Goal: Check status: Check status

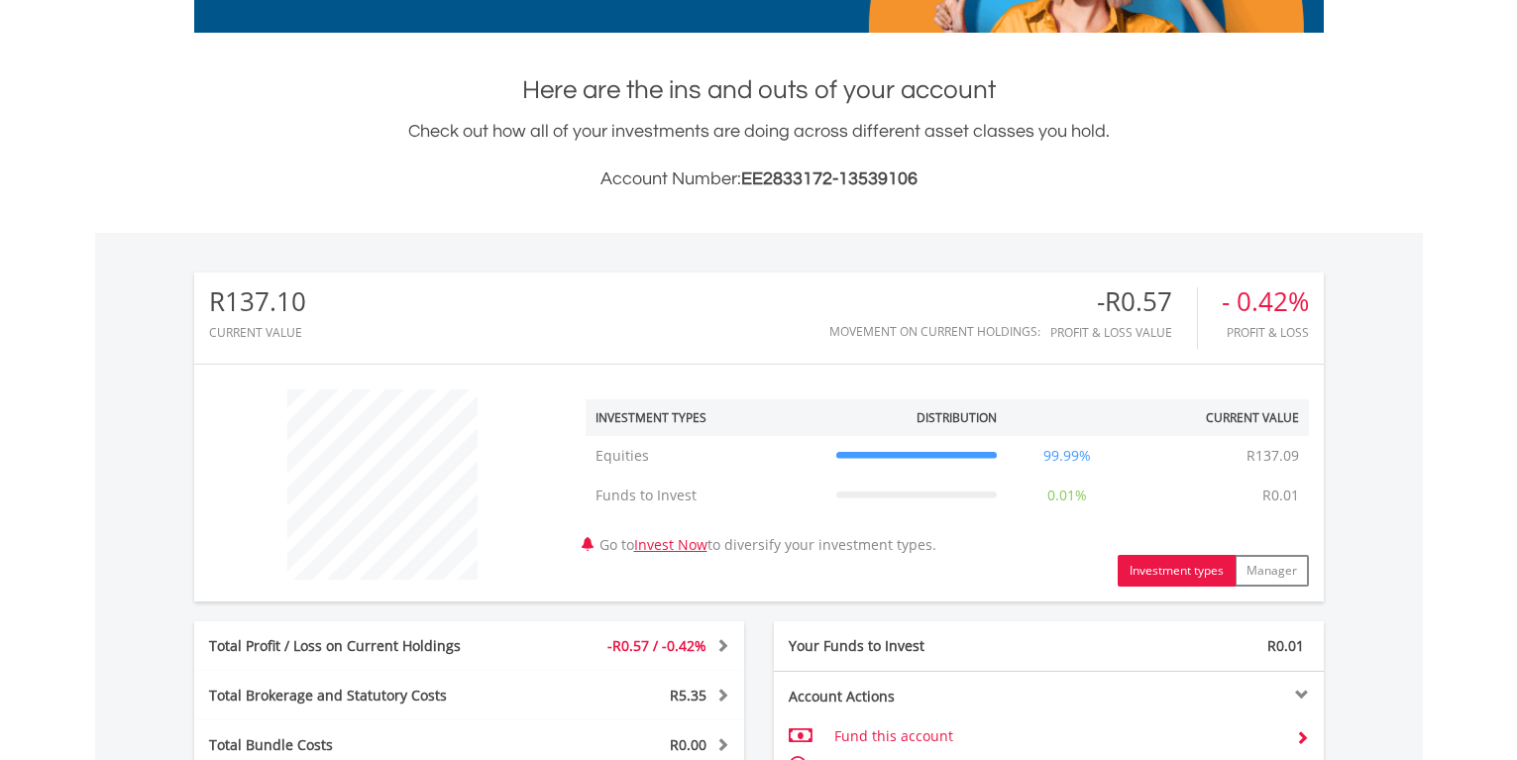
scroll to position [190, 377]
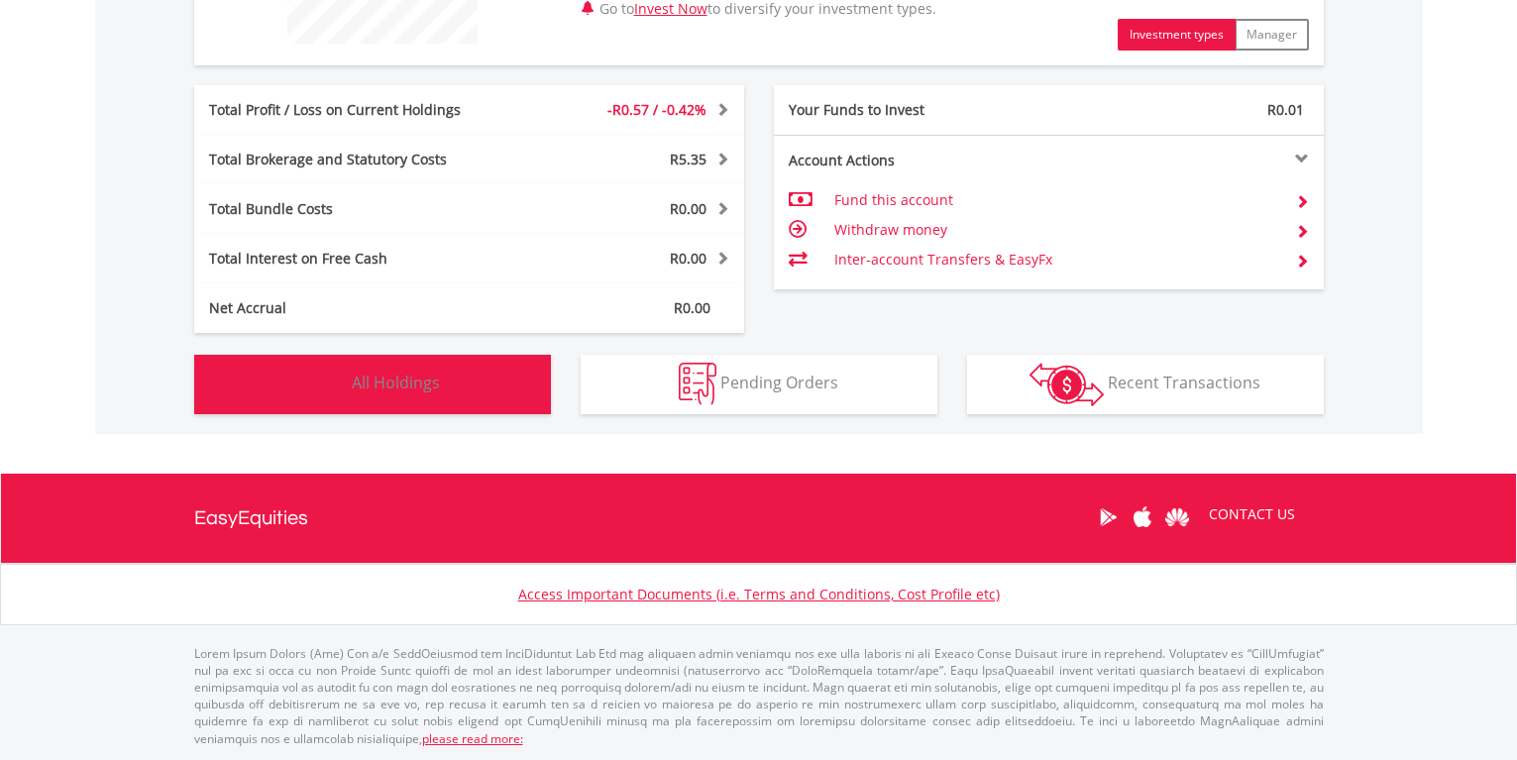
click at [467, 387] on button "Holdings All Holdings" at bounding box center [372, 384] width 357 height 59
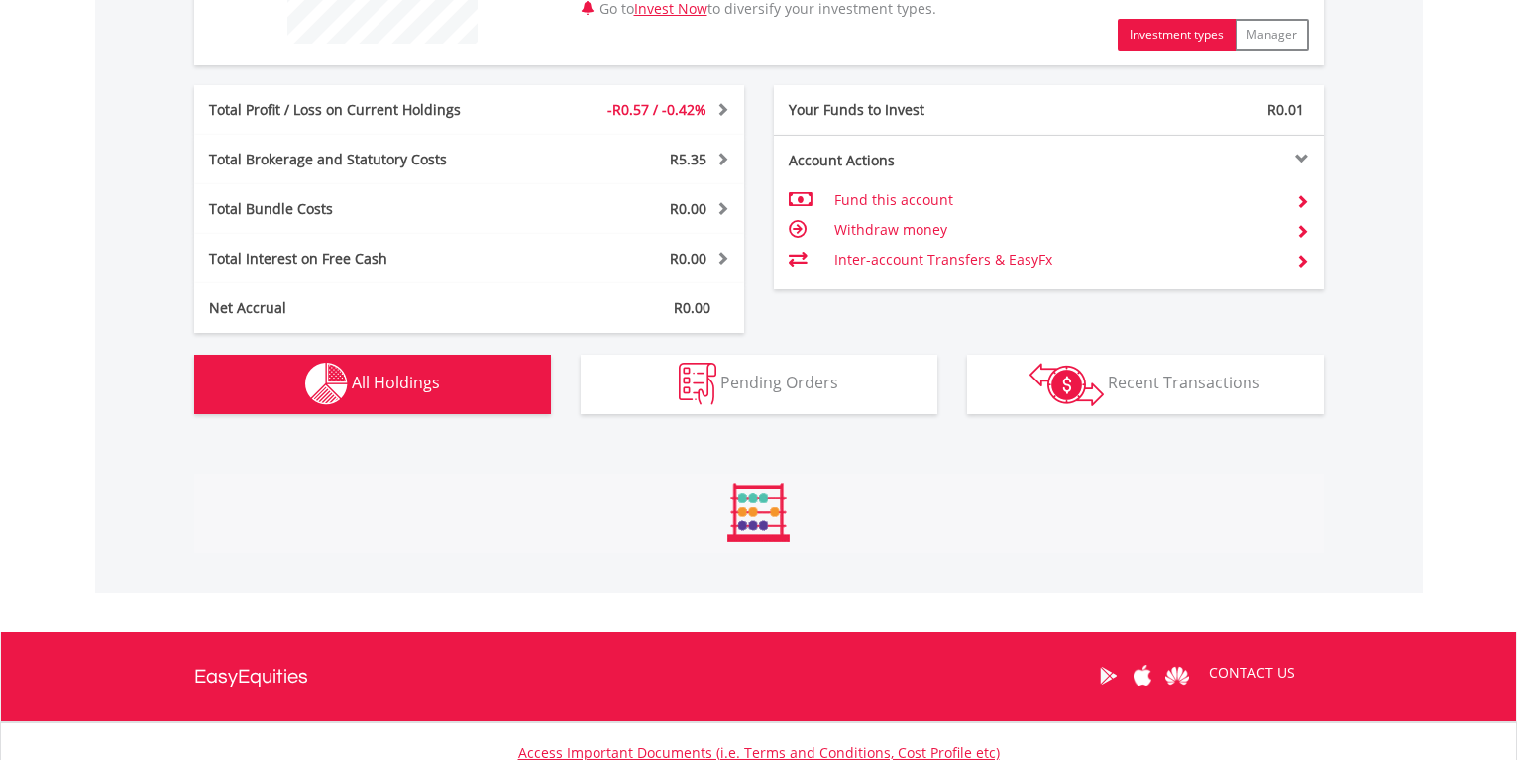
scroll to position [1197, 0]
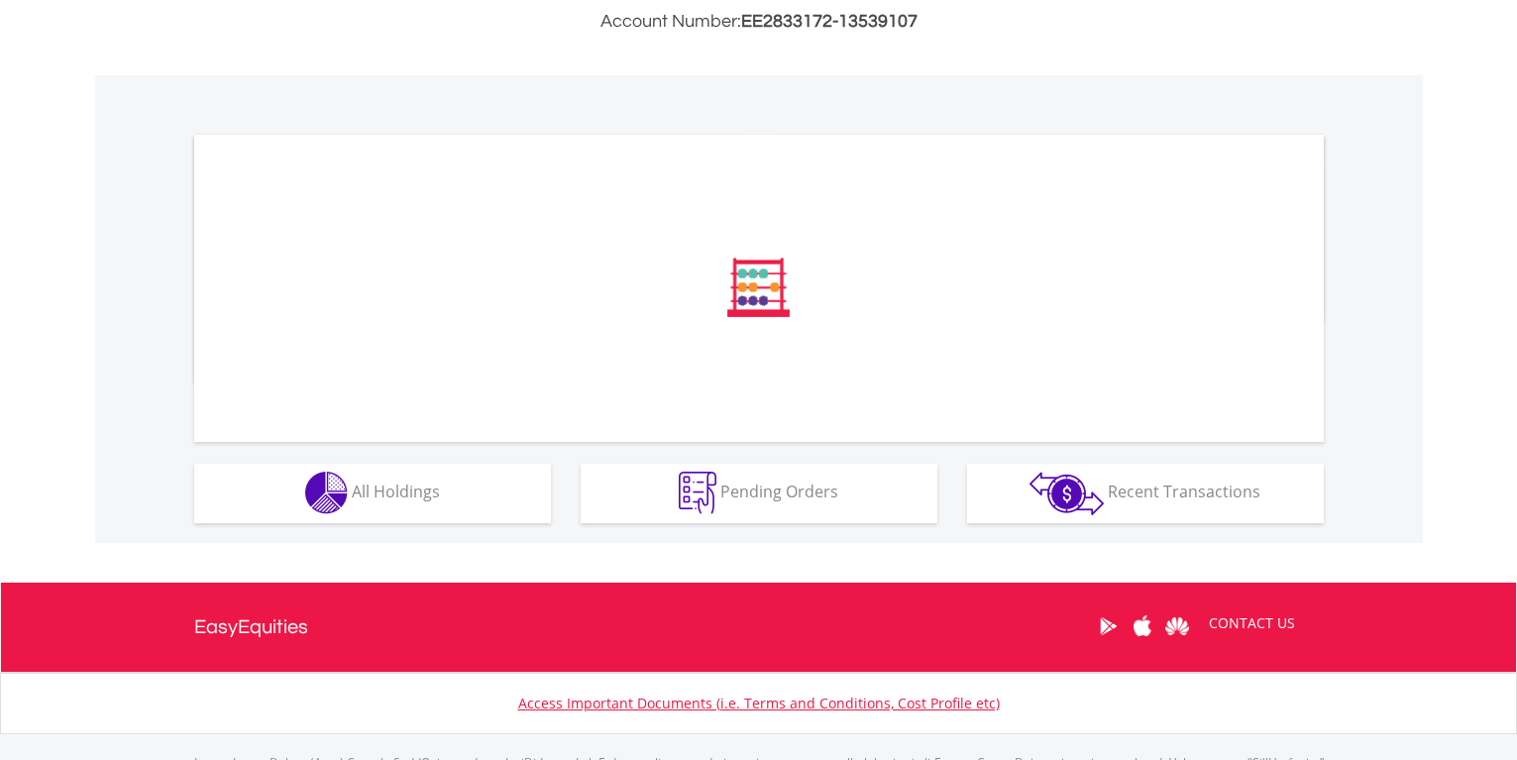
scroll to position [595, 0]
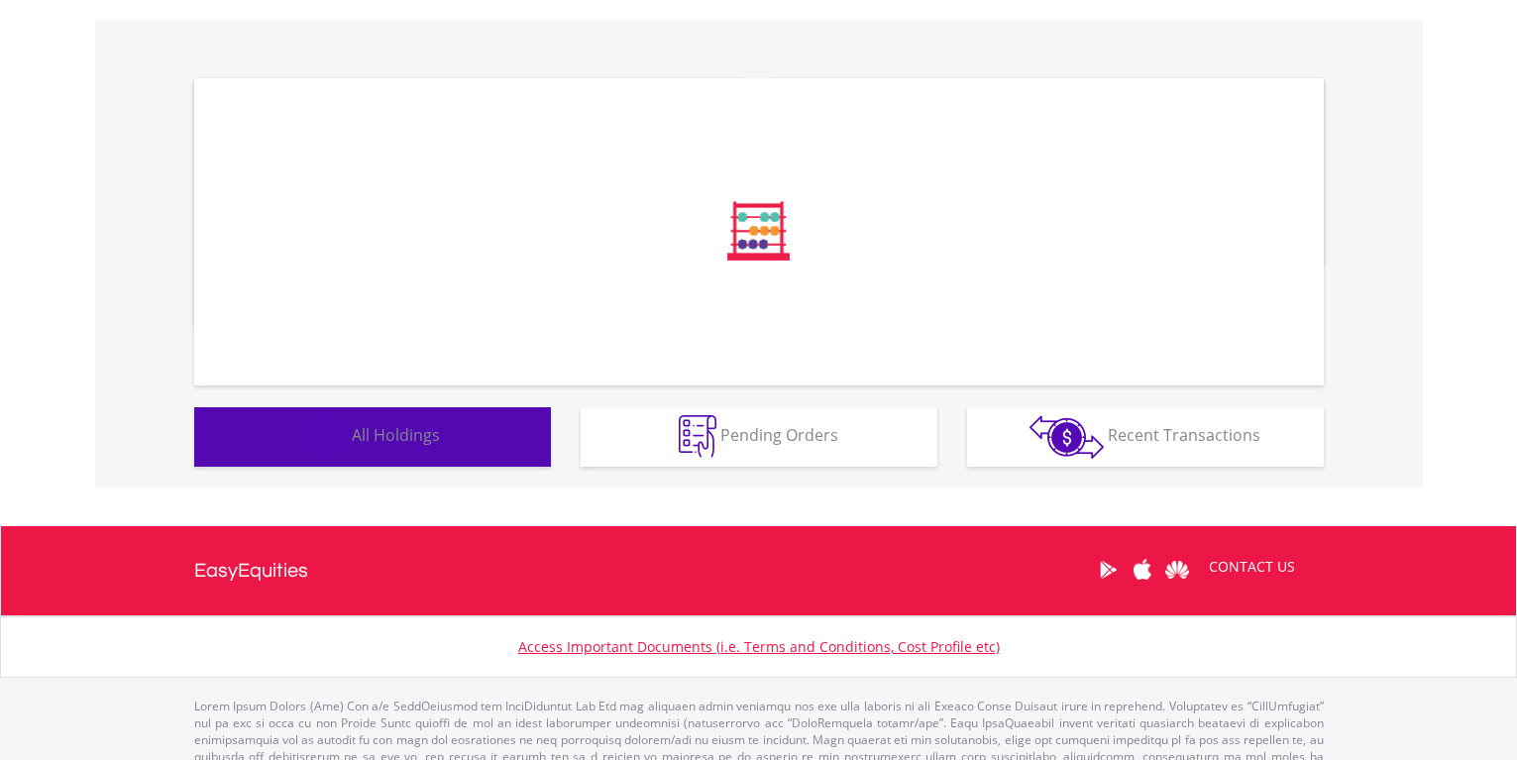
click at [460, 446] on button "Holdings All Holdings" at bounding box center [372, 436] width 357 height 59
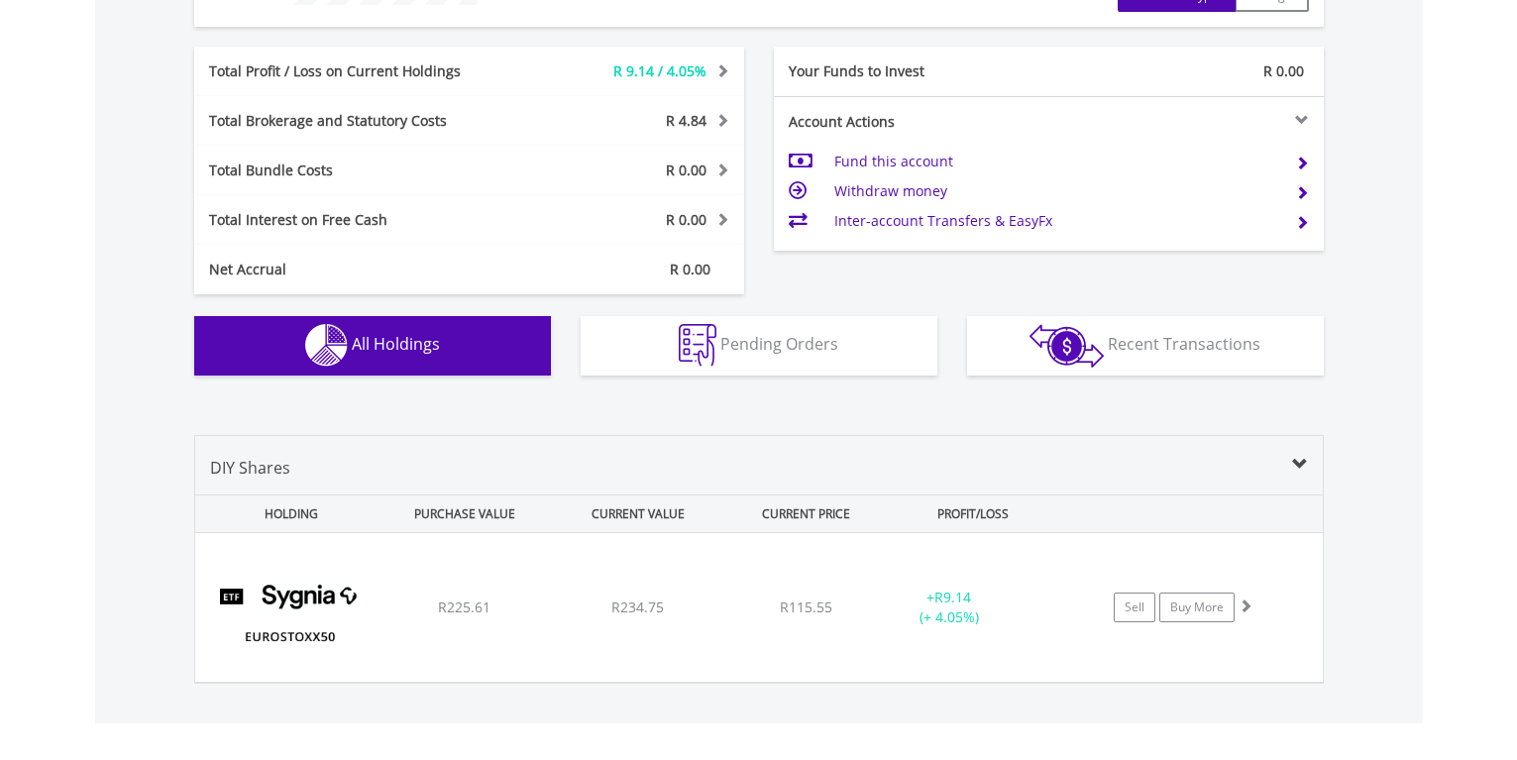
scroll to position [190, 377]
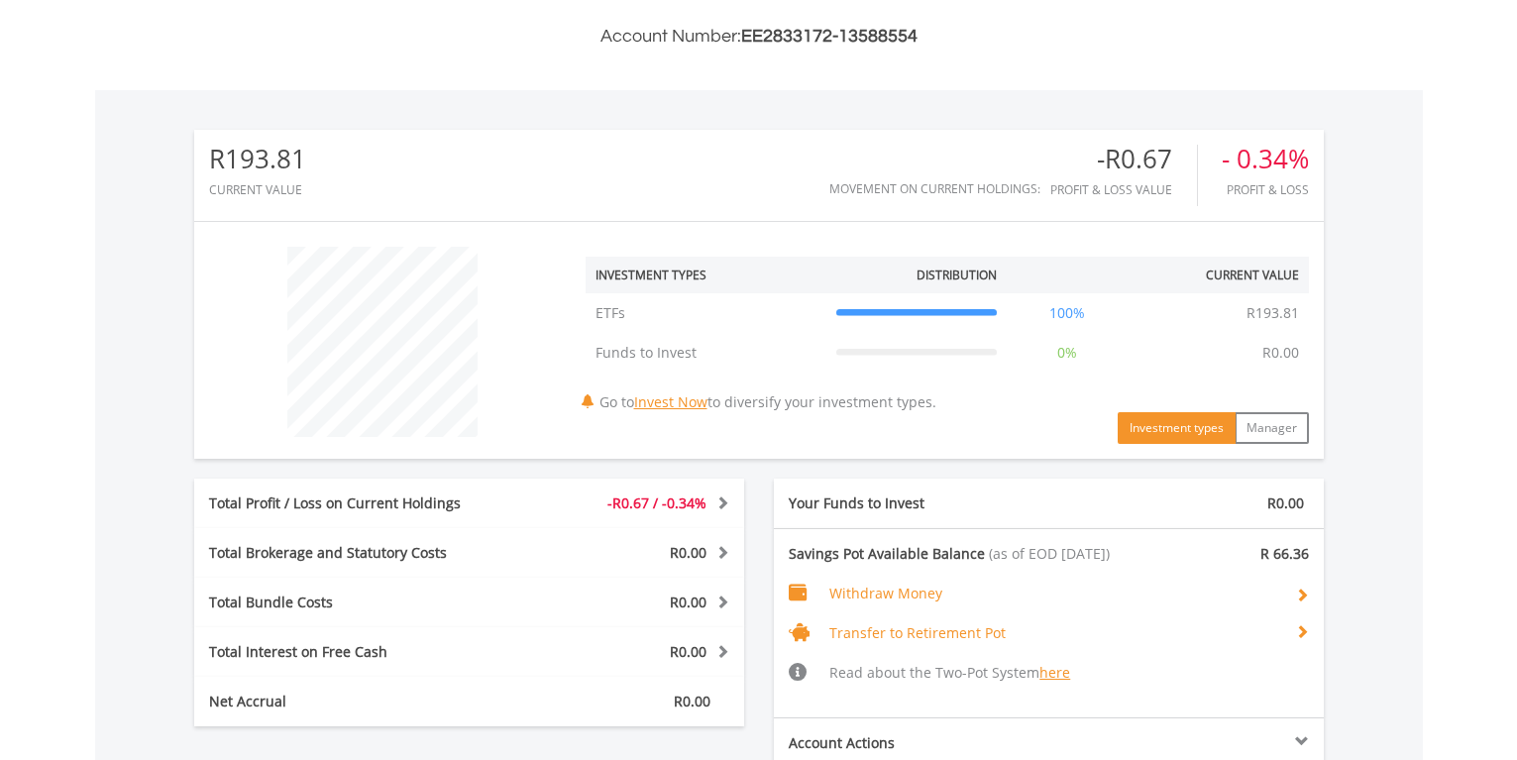
scroll to position [991, 0]
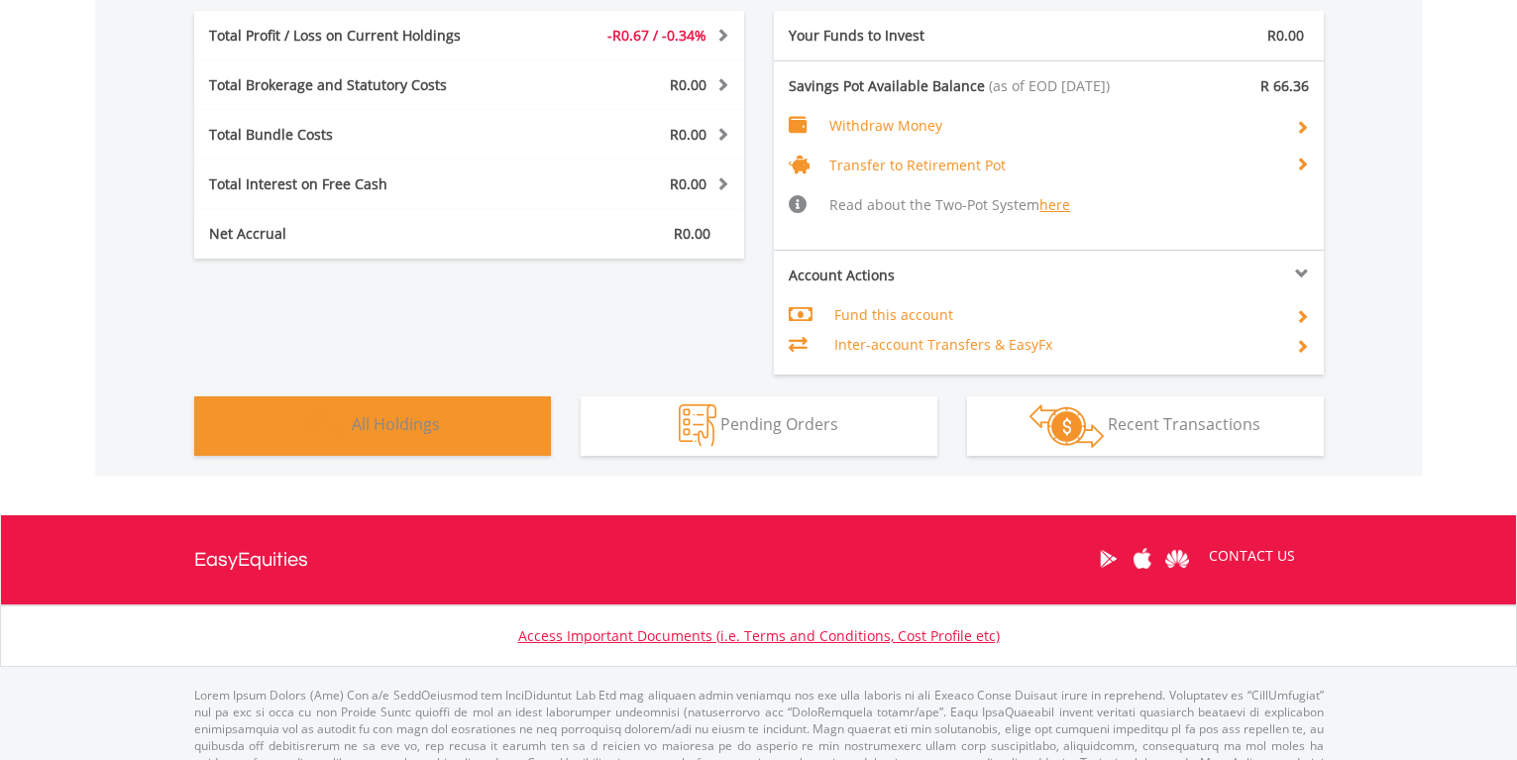
click at [463, 420] on button "Holdings All Holdings" at bounding box center [372, 425] width 357 height 59
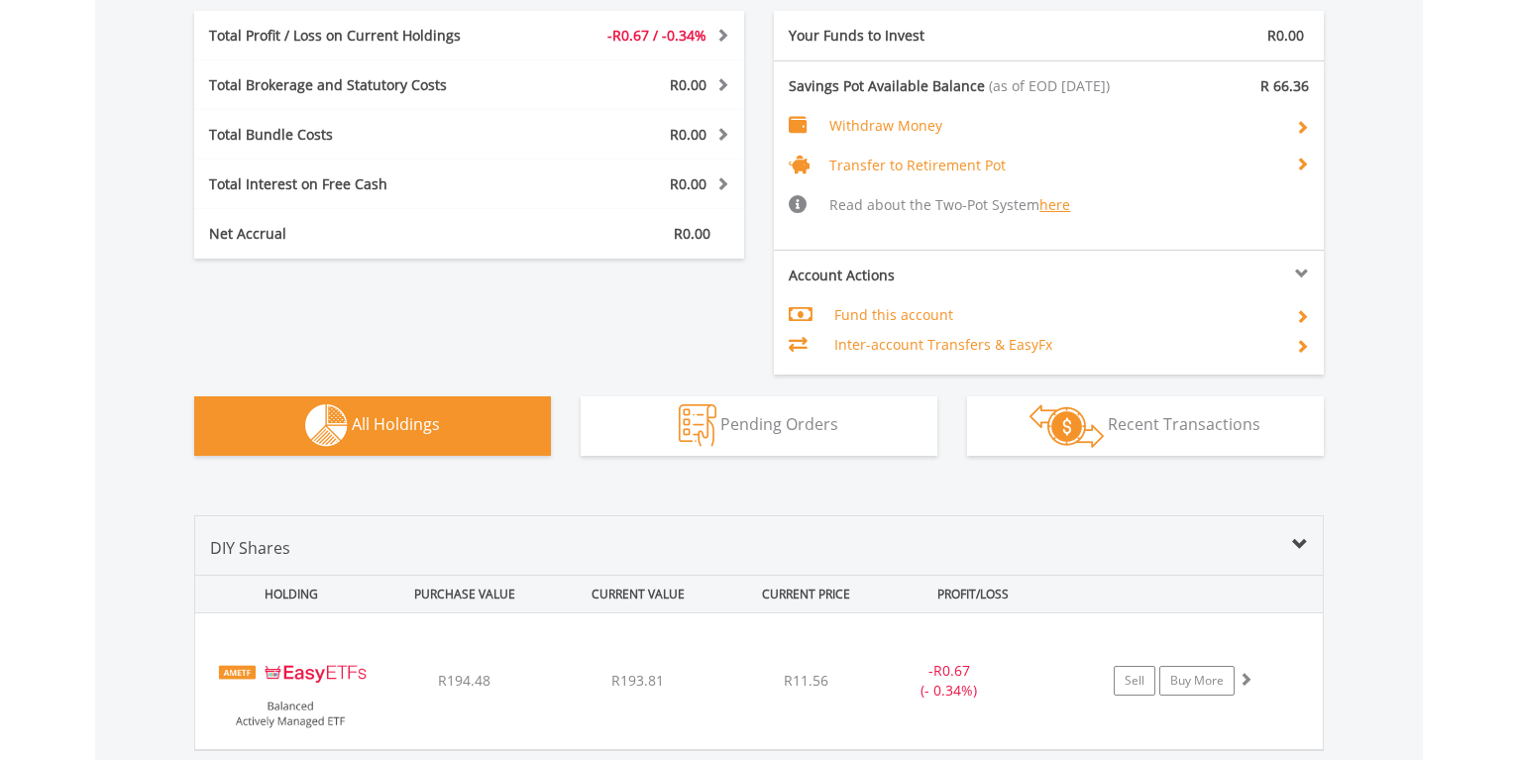
scroll to position [1347, 0]
